Goal: Task Accomplishment & Management: Use online tool/utility

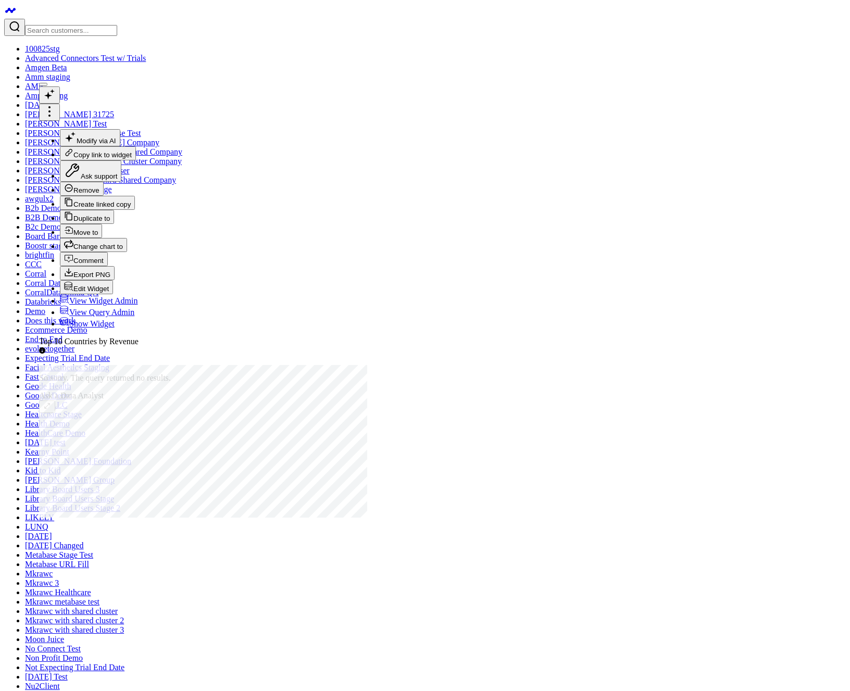
type input "Top 10 Countries by Revenue"
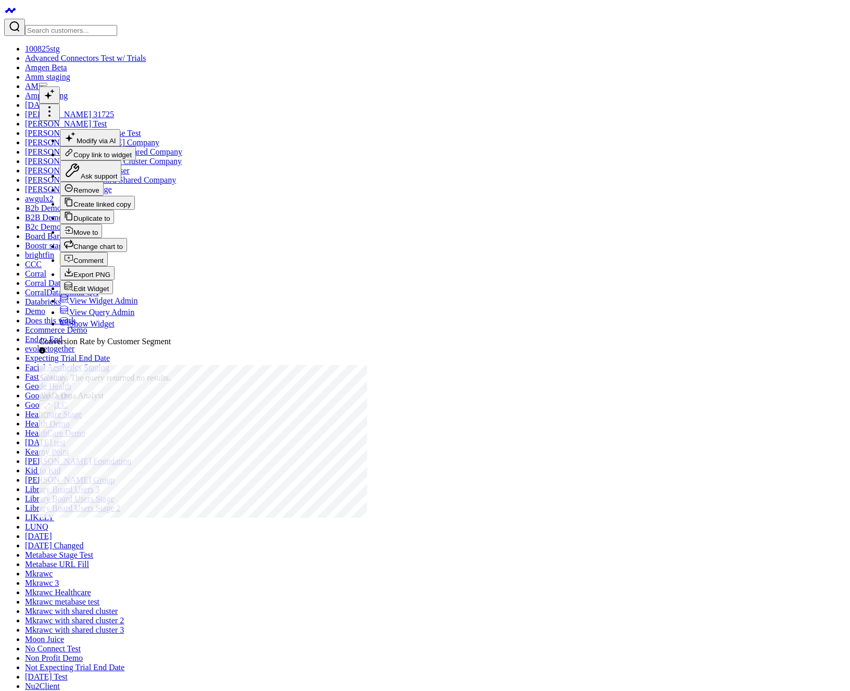
type textarea "Total revenue generated by the top 10 countries."
radio input"] "true"
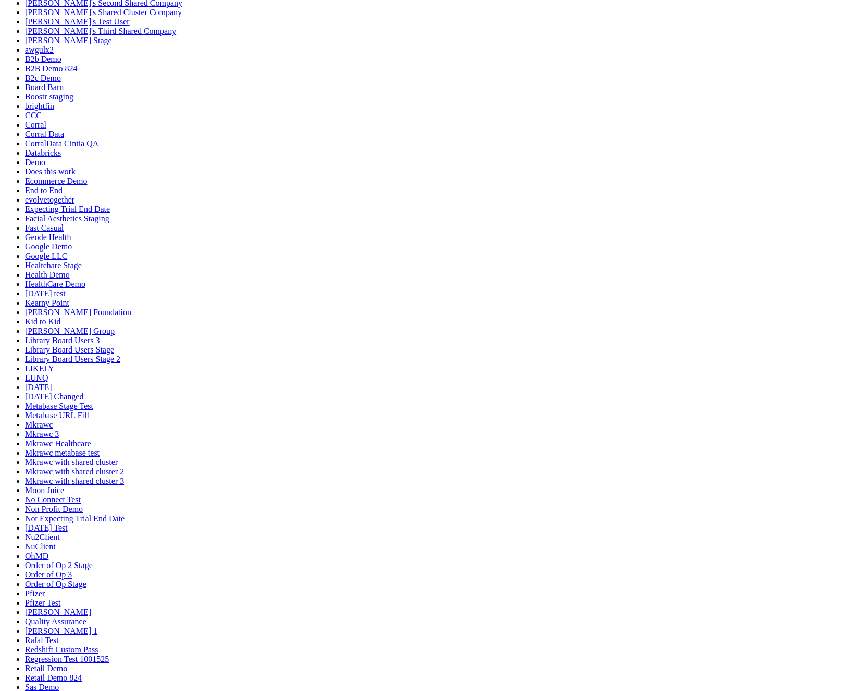
scroll to position [363, 0]
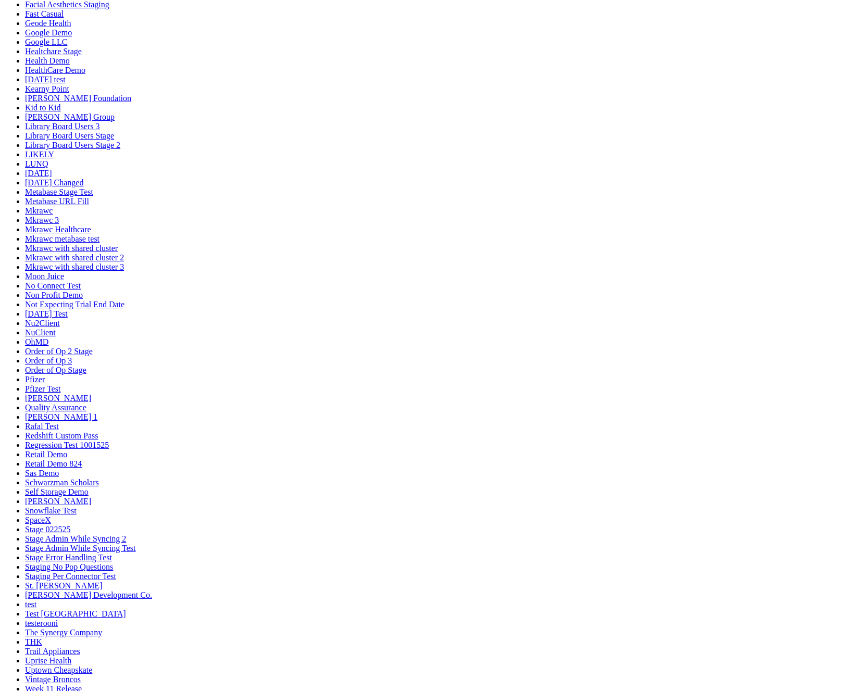
drag, startPoint x: 167, startPoint y: 377, endPoint x: 583, endPoint y: 376, distance: 415.8
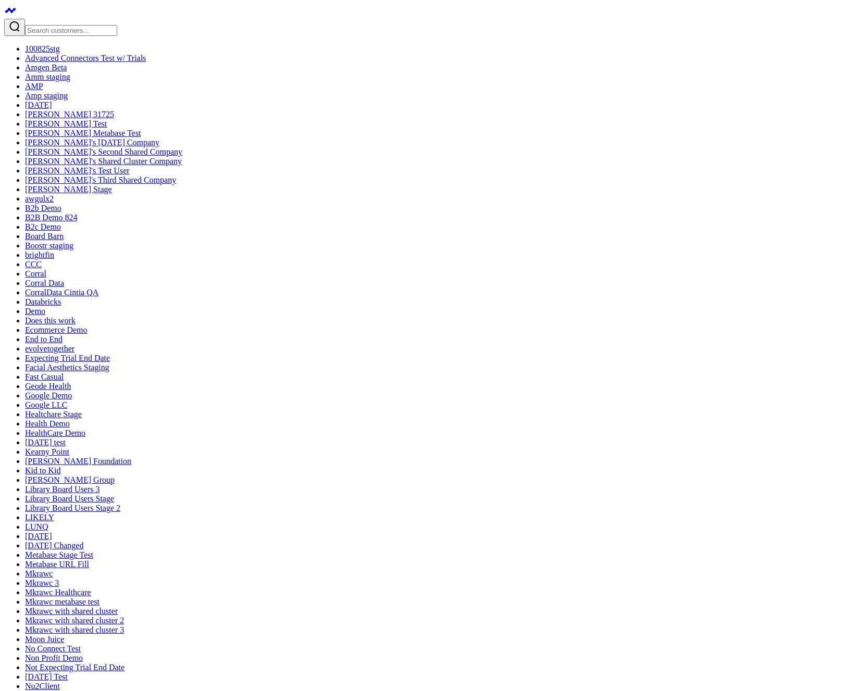
drag, startPoint x: 304, startPoint y: 568, endPoint x: 293, endPoint y: 106, distance: 462.3
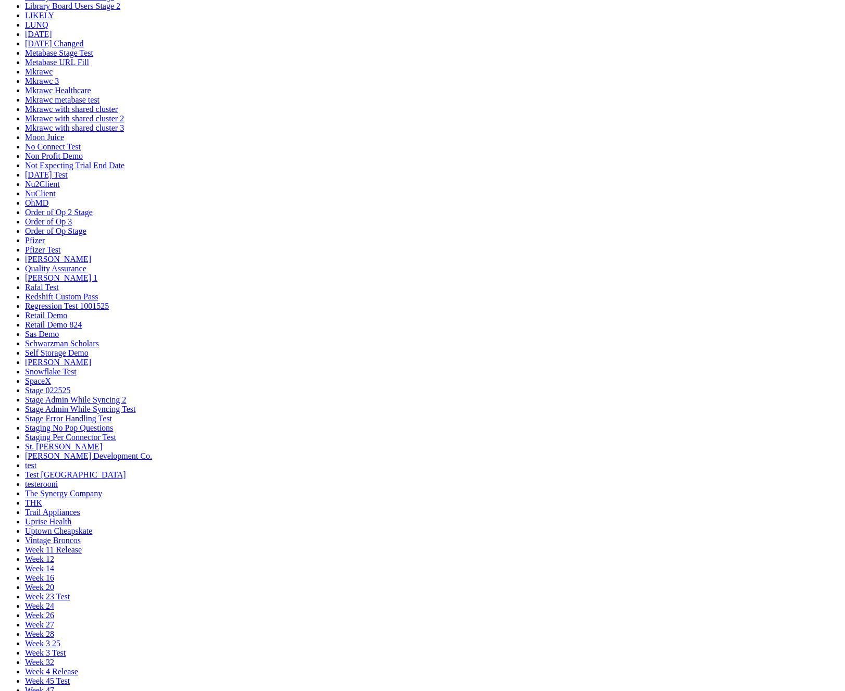
scroll to position [516, 0]
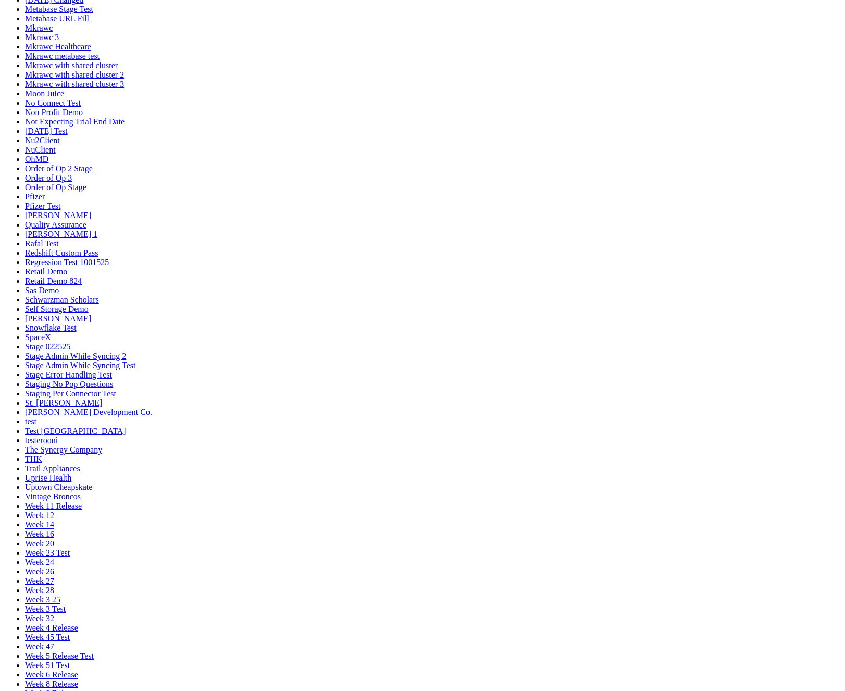
scroll to position [473, 0]
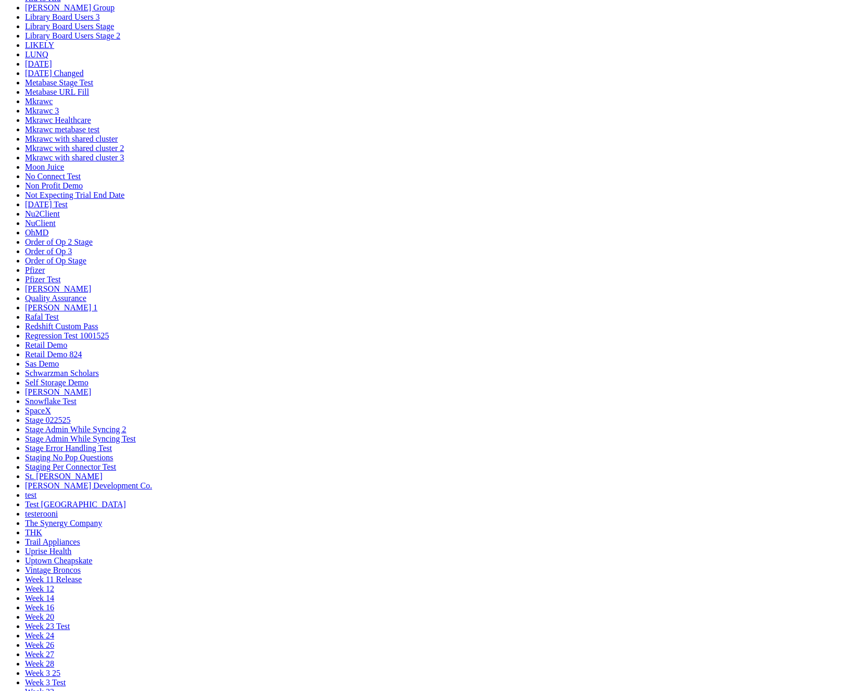
drag, startPoint x: 317, startPoint y: 443, endPoint x: 618, endPoint y: 466, distance: 302.6
drag, startPoint x: 501, startPoint y: 461, endPoint x: 127, endPoint y: 449, distance: 373.8
drag, startPoint x: 467, startPoint y: 453, endPoint x: 146, endPoint y: 449, distance: 320.5
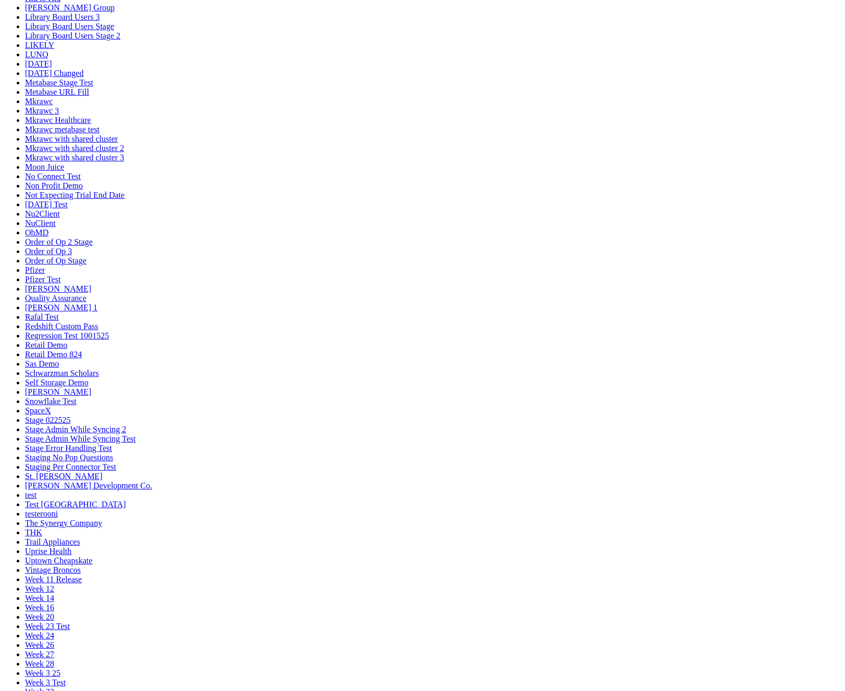
drag, startPoint x: 183, startPoint y: 410, endPoint x: 580, endPoint y: 414, distance: 397.6
drag, startPoint x: 625, startPoint y: 294, endPoint x: 143, endPoint y: 290, distance: 482.0
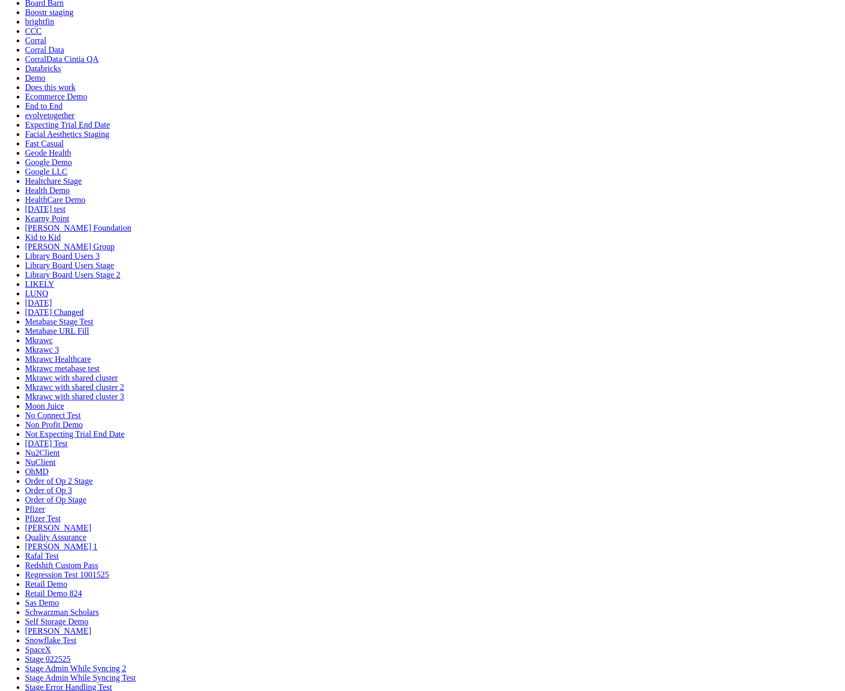
scroll to position [51, 0]
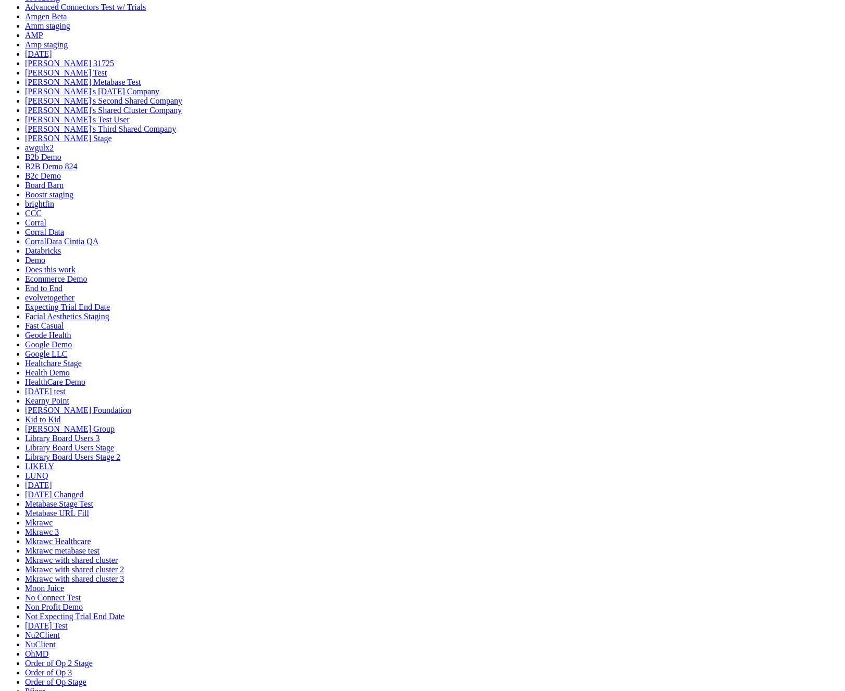
drag, startPoint x: 333, startPoint y: 304, endPoint x: 294, endPoint y: 257, distance: 61.4
drag, startPoint x: 348, startPoint y: 473, endPoint x: 386, endPoint y: 246, distance: 230.3
drag, startPoint x: 519, startPoint y: 484, endPoint x: 115, endPoint y: 457, distance: 404.7
